Goal: Information Seeking & Learning: Learn about a topic

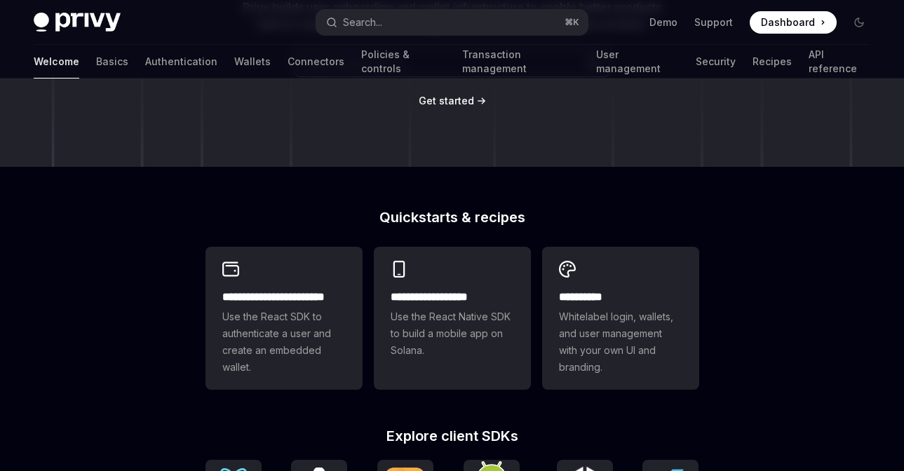
scroll to position [192, 0]
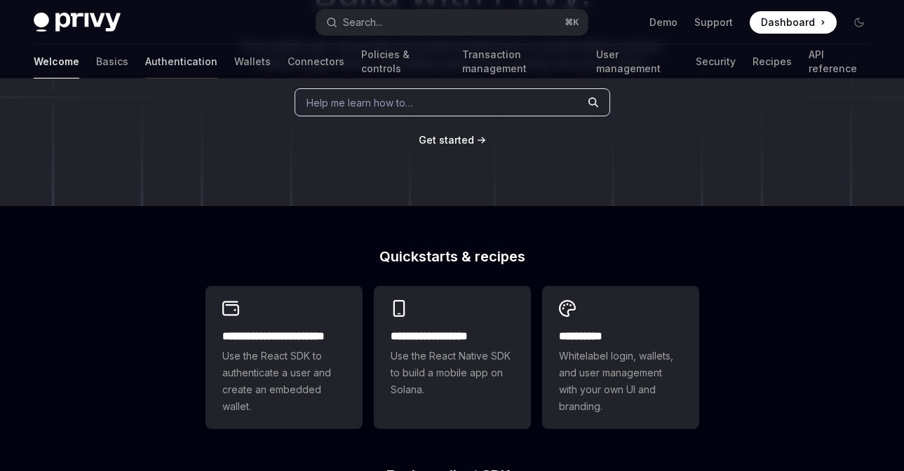
click at [145, 58] on link "Authentication" at bounding box center [181, 62] width 72 height 34
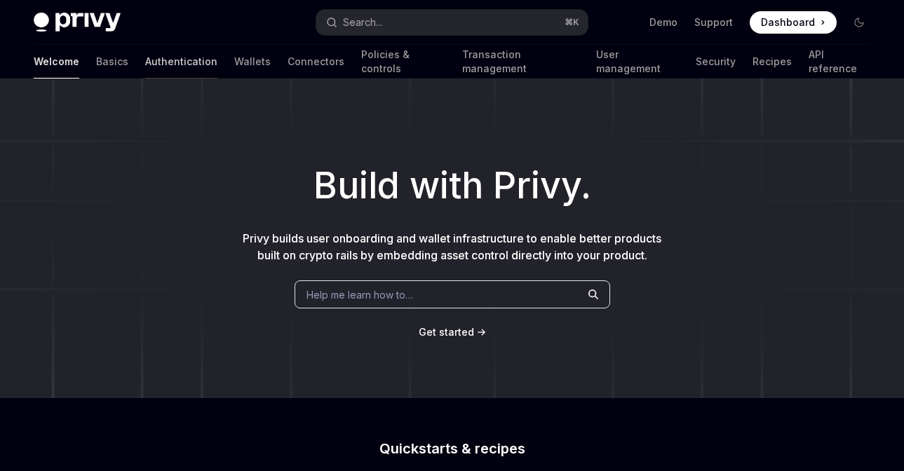
type textarea "*"
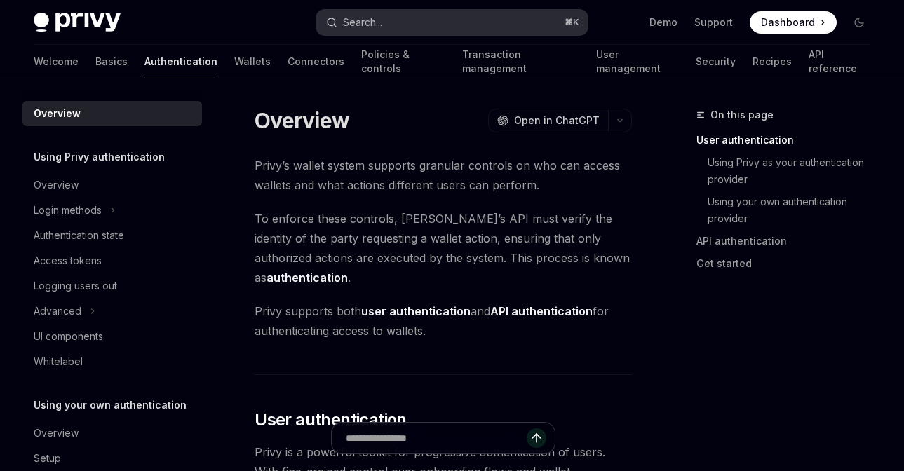
click at [396, 12] on button "Search... ⌘ K" at bounding box center [452, 22] width 272 height 25
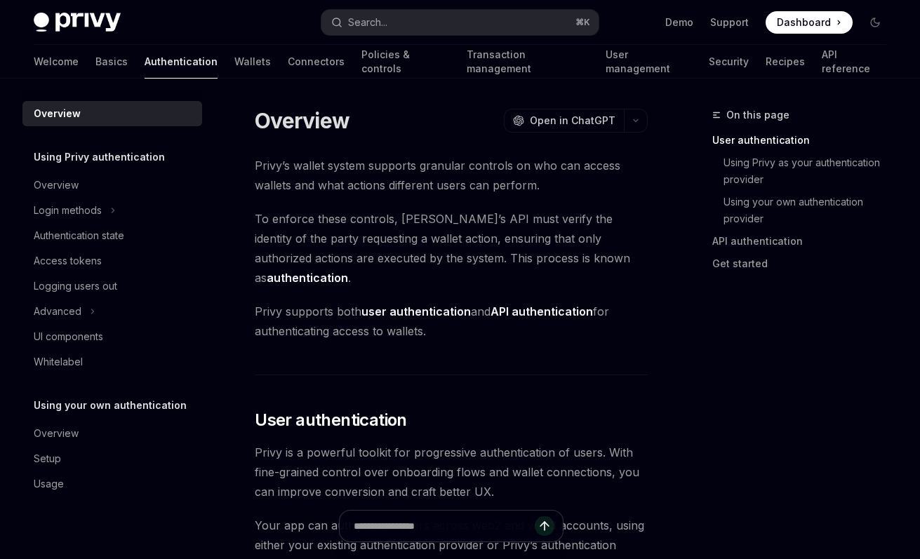
type textarea "*"
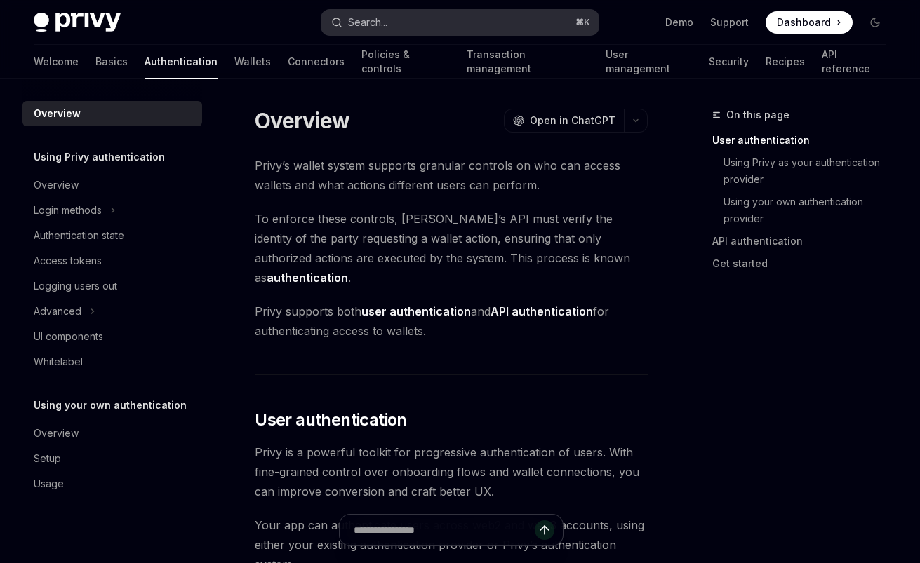
click at [433, 20] on button "Search... ⌘ K" at bounding box center [459, 22] width 276 height 25
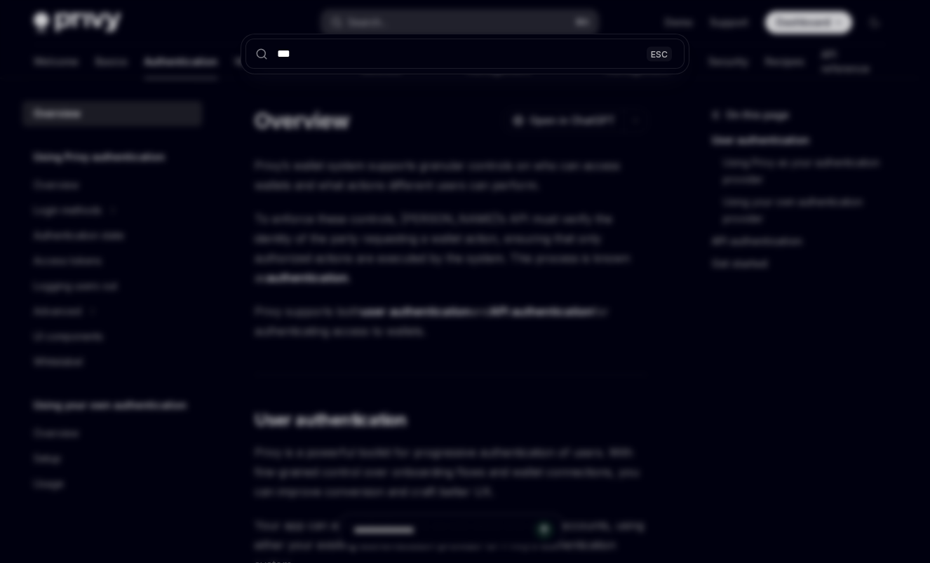
type input "****"
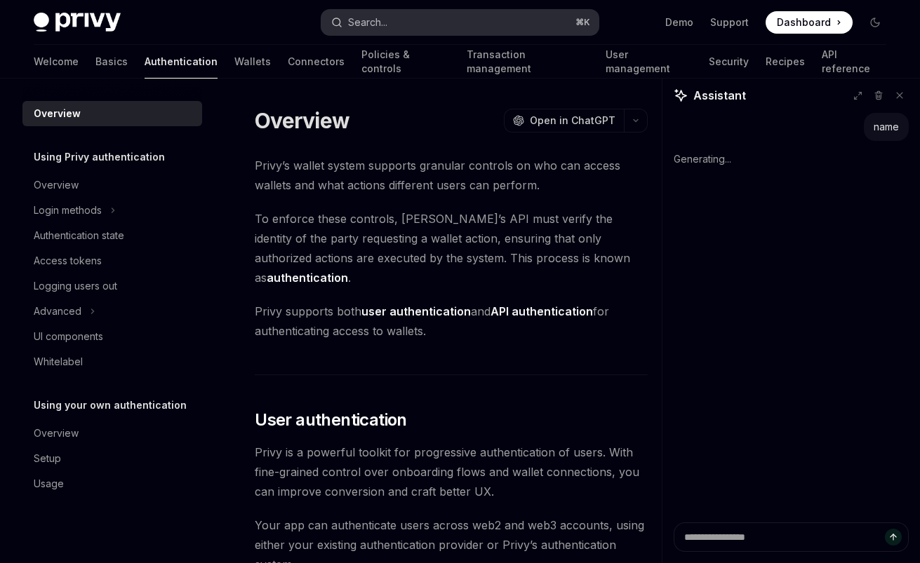
click at [463, 22] on button "Search... ⌘ K" at bounding box center [459, 22] width 276 height 25
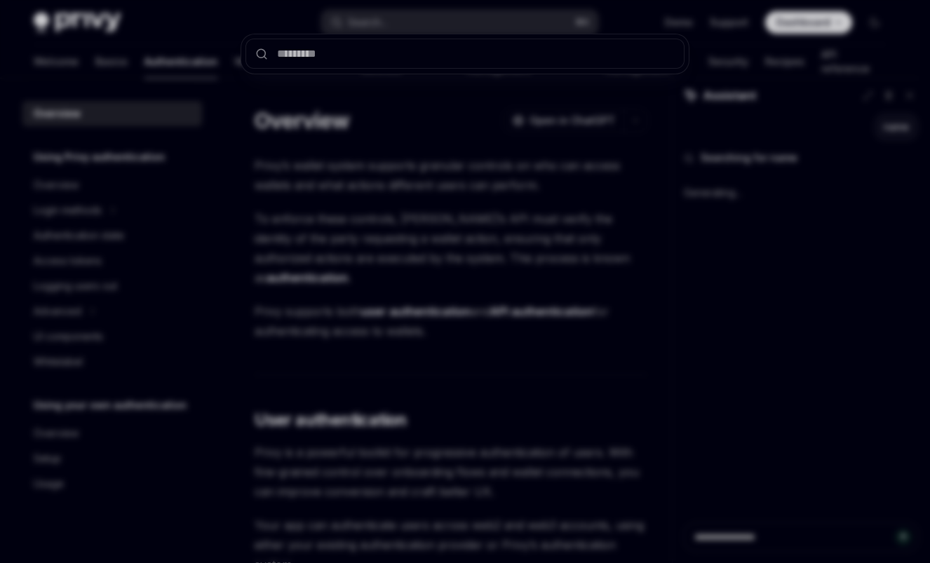
click at [641, 212] on div at bounding box center [465, 281] width 930 height 563
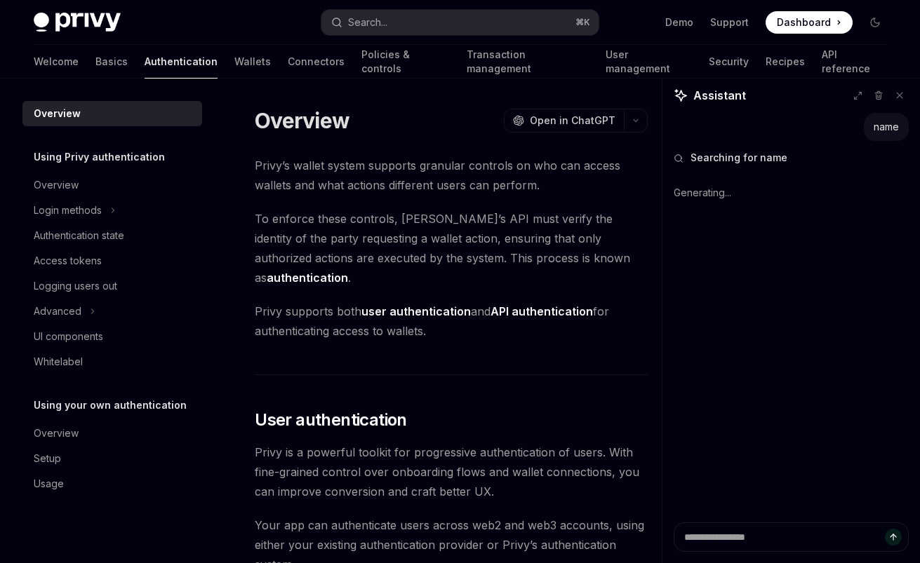
type textarea "*"
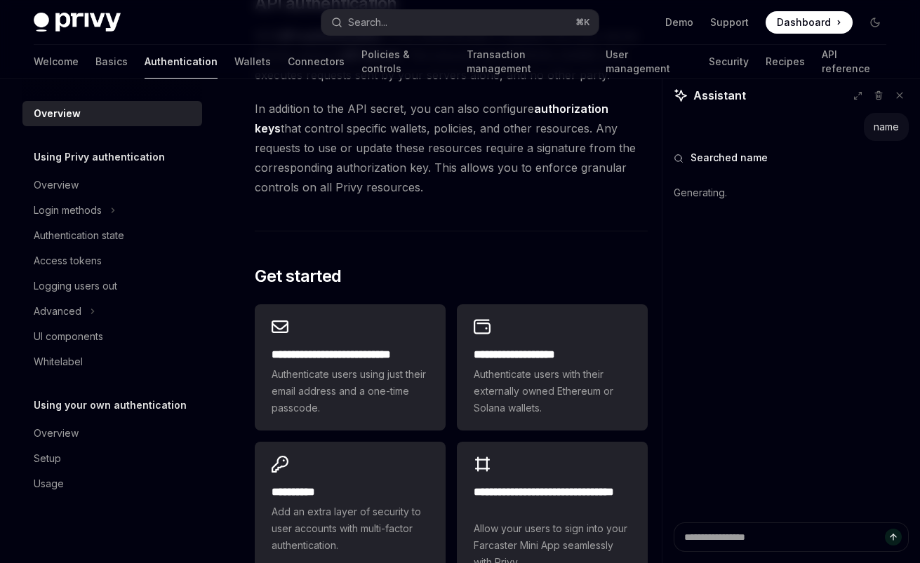
scroll to position [1326, 0]
